Goal: Task Accomplishment & Management: Complete application form

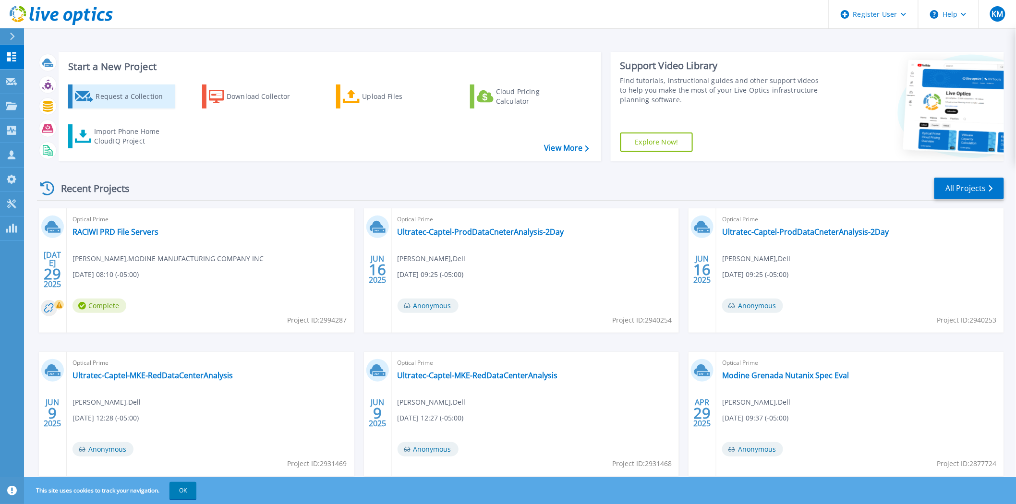
click at [152, 104] on div "Request a Collection" at bounding box center [134, 96] width 77 height 19
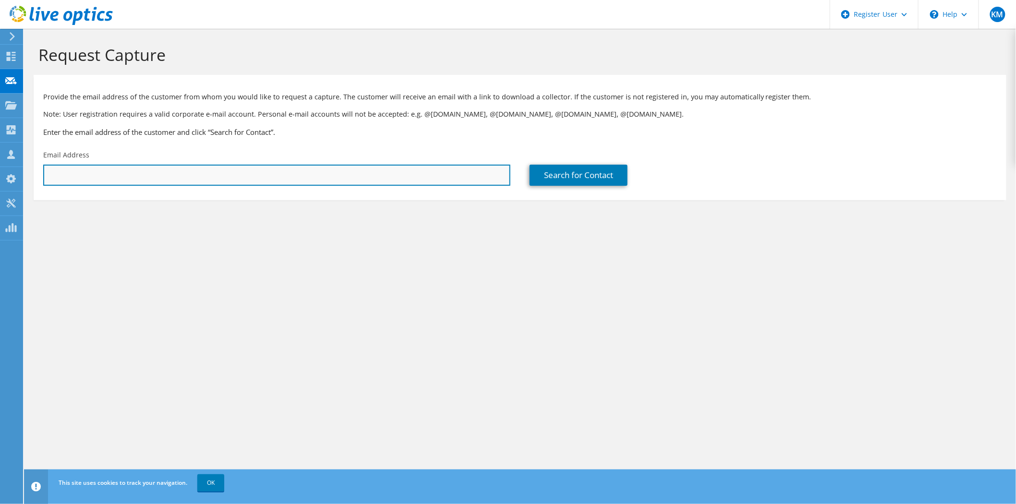
click at [315, 174] on input "text" at bounding box center [276, 175] width 467 height 21
paste input "Jack Shavlik <jack.shavlik@springswindowfashions.com>"
drag, startPoint x: 94, startPoint y: 180, endPoint x: 0, endPoint y: 182, distance: 94.1
click at [0, 182] on div "KM Dell User Kyle Mason Kyle.Mason@dell.com Dell My Profile Log Out \n Help Exp…" at bounding box center [508, 252] width 1016 height 504
click at [108, 181] on input "Jack Shavlik <jack.shavlik@springswindowfashions.com" at bounding box center [276, 175] width 467 height 21
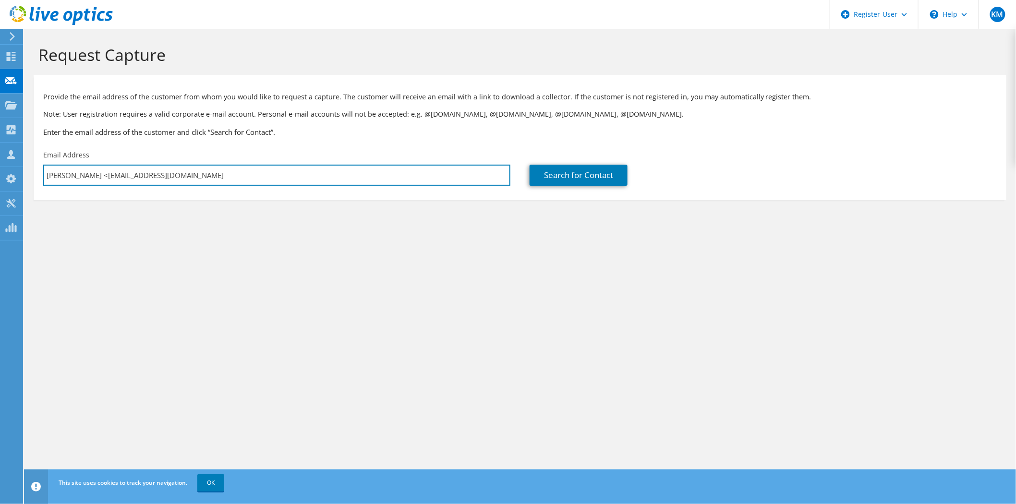
drag, startPoint x: 89, startPoint y: 179, endPoint x: 43, endPoint y: 186, distance: 46.2
click at [43, 186] on div "Email Address Jack Shavlik <jack.shavlik@springswindowfashions.com" at bounding box center [277, 167] width 486 height 45
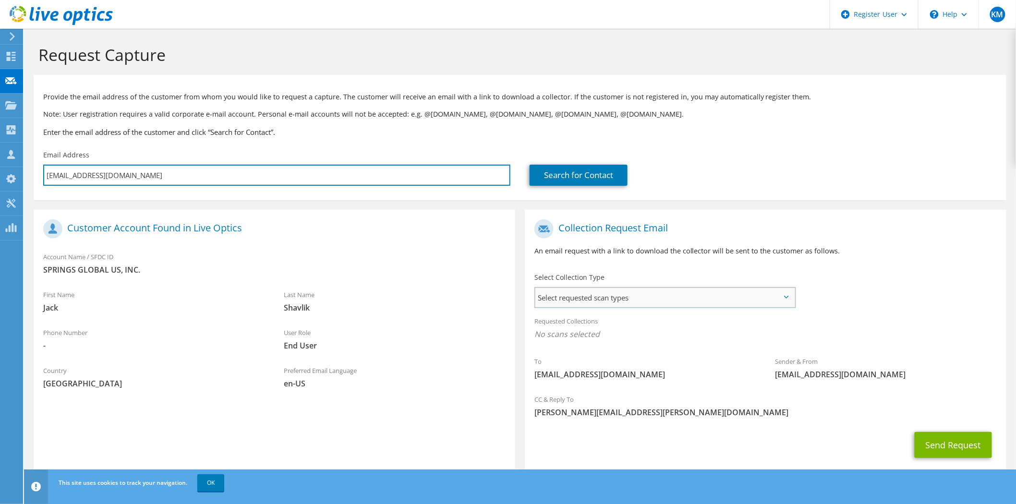
type input "jack.shavlik@springswindowfashions.com"
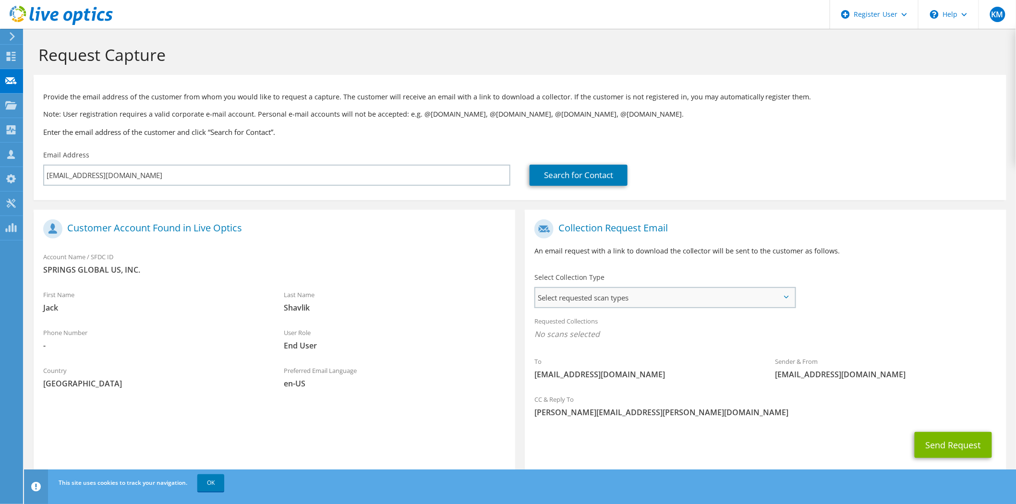
click at [659, 289] on span "Select requested scan types" at bounding box center [664, 297] width 259 height 19
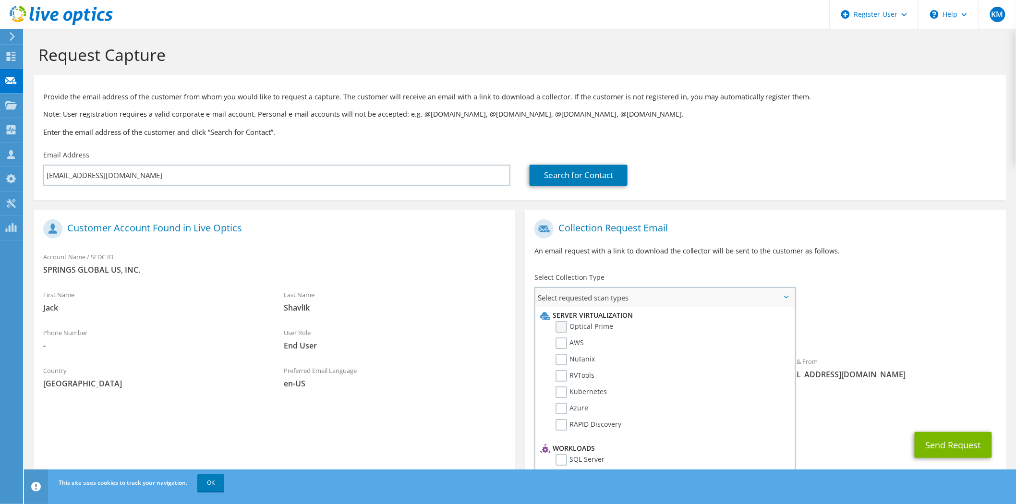
click at [594, 325] on label "Optical Prime" at bounding box center [584, 327] width 58 height 12
click at [0, 0] on input "Optical Prime" at bounding box center [0, 0] width 0 height 0
click at [1002, 191] on div "Search for Contact" at bounding box center [763, 167] width 486 height 45
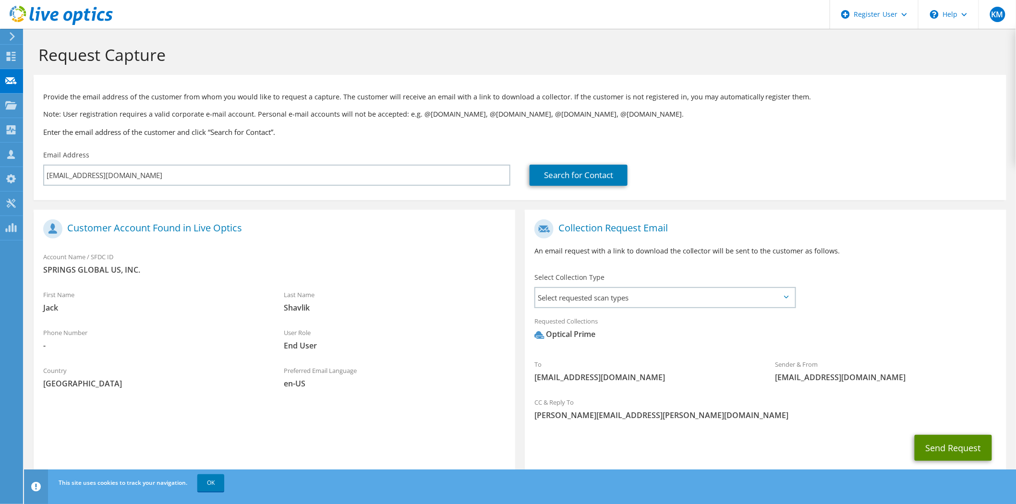
click at [927, 449] on button "Send Request" at bounding box center [952, 448] width 77 height 26
